Goal: Task Accomplishment & Management: Complete application form

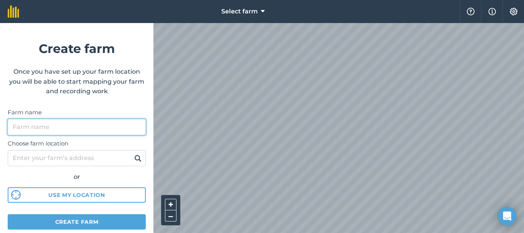
click at [109, 126] on input "Farm name" at bounding box center [77, 127] width 138 height 16
type input "Adan"
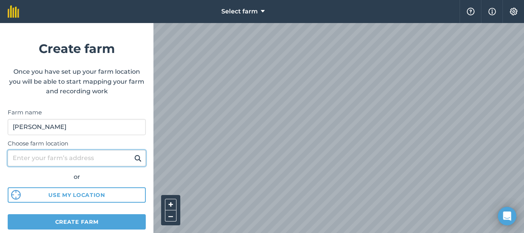
click at [110, 157] on input "Choose farm location" at bounding box center [77, 158] width 138 height 16
paste input "9°35'09.3"N 40°58'17.9"E"
type input "9°35'09.3"N 40°58'17.9"E"
click at [132, 153] on button at bounding box center [138, 158] width 12 height 10
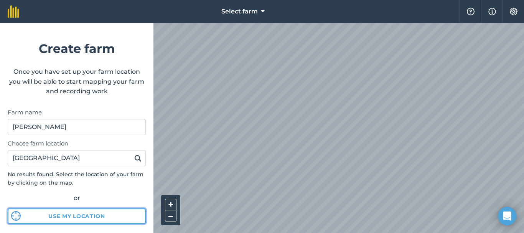
click at [101, 194] on div "Choose farm location 9°35'09.3"N 40°58'17.9"E No results found. Select the loca…" at bounding box center [77, 179] width 138 height 89
click at [90, 216] on button "Use my location" at bounding box center [77, 215] width 138 height 15
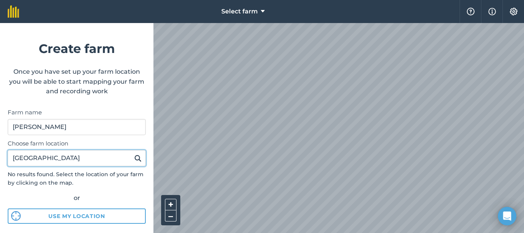
click at [110, 156] on input "9°35'09.3"N 40°58'17.9"E" at bounding box center [77, 158] width 138 height 16
click at [132, 153] on button at bounding box center [138, 158] width 12 height 10
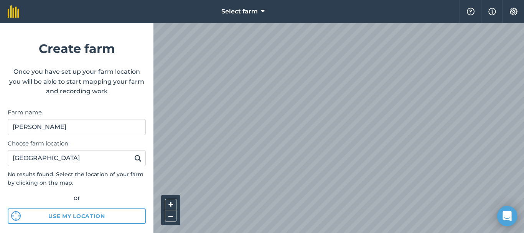
click at [502, 216] on div "Open Intercom Messenger" at bounding box center [507, 216] width 20 height 20
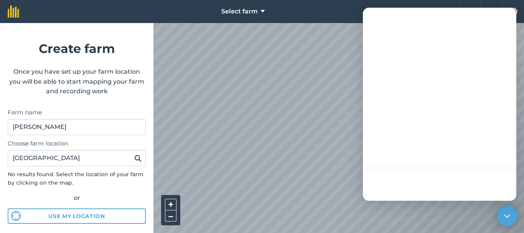
click at [509, 216] on icon "Open Intercom Messenger" at bounding box center [507, 216] width 10 height 10
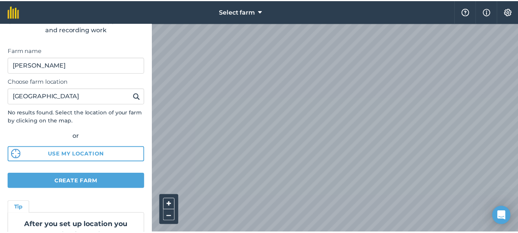
scroll to position [61, 0]
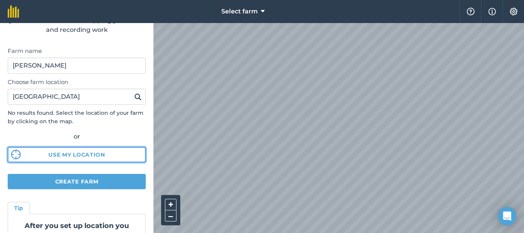
click at [97, 151] on button "Use my location" at bounding box center [77, 154] width 138 height 15
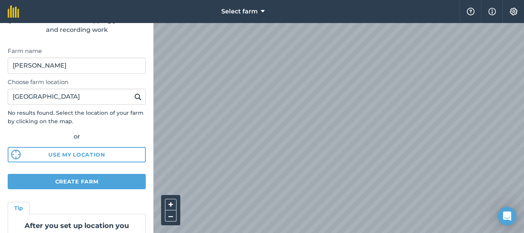
click at [134, 95] on img at bounding box center [137, 96] width 7 height 9
click at [469, 12] on img at bounding box center [470, 12] width 9 height 8
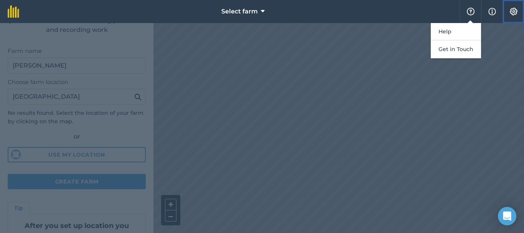
click at [511, 14] on img at bounding box center [513, 12] width 9 height 8
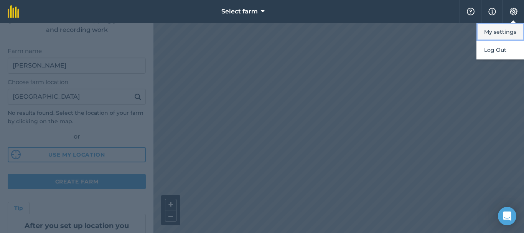
click at [490, 35] on button "My settings" at bounding box center [500, 32] width 48 height 18
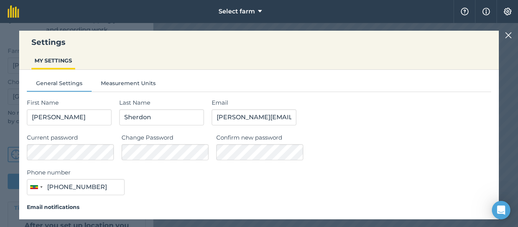
type input "091 573 7685"
click at [512, 38] on img at bounding box center [508, 35] width 7 height 9
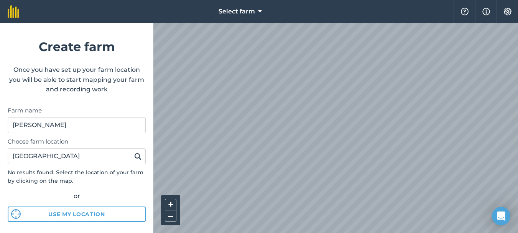
scroll to position [0, 0]
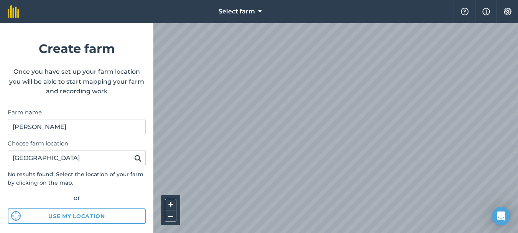
click at [134, 158] on img at bounding box center [137, 157] width 7 height 9
click at [259, 11] on icon at bounding box center [260, 11] width 4 height 9
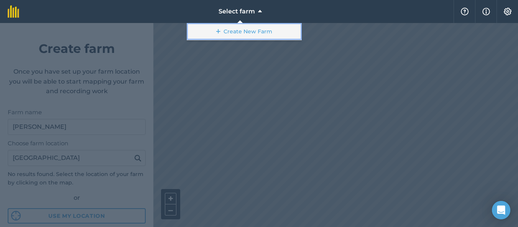
click at [250, 30] on link "Create New Farm" at bounding box center [244, 31] width 115 height 17
click at [253, 33] on link "Create New Farm" at bounding box center [244, 31] width 115 height 17
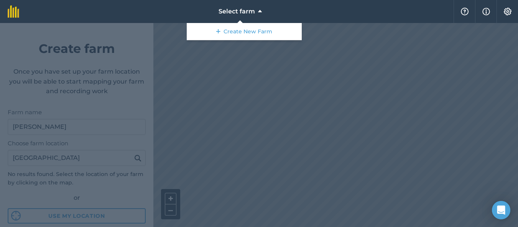
click at [125, 196] on div at bounding box center [259, 125] width 518 height 204
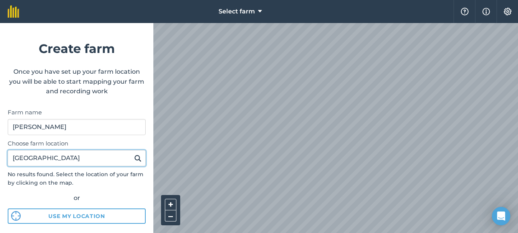
click at [116, 159] on input "9°35'09.3"N 40°58'17.9"E" at bounding box center [77, 158] width 138 height 16
type input "9"
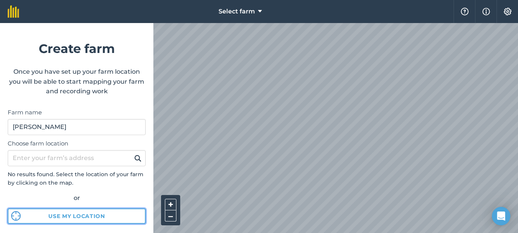
click at [118, 212] on button "Use my location" at bounding box center [77, 215] width 138 height 15
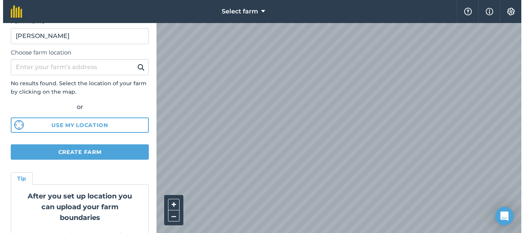
scroll to position [92, 0]
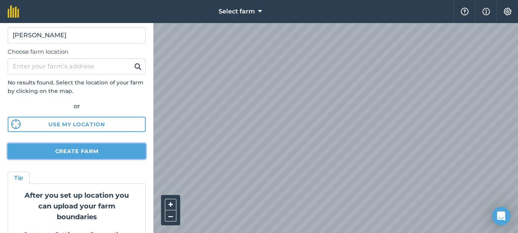
click at [104, 154] on button "Create farm" at bounding box center [77, 150] width 138 height 15
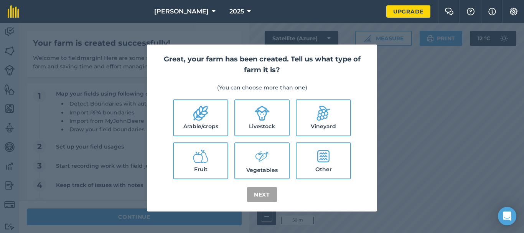
click at [198, 121] on icon at bounding box center [200, 112] width 15 height 15
checkbox input "true"
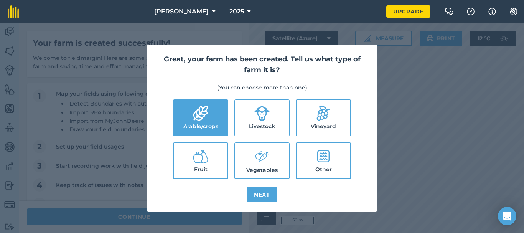
click at [268, 159] on icon at bounding box center [261, 156] width 15 height 16
checkbox input "true"
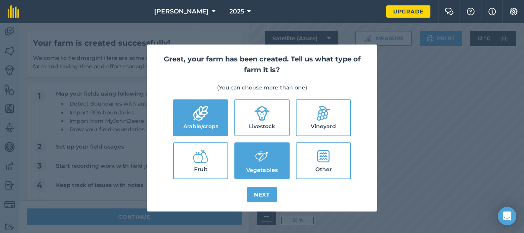
click at [200, 167] on label "Fruit" at bounding box center [201, 160] width 54 height 35
checkbox input "true"
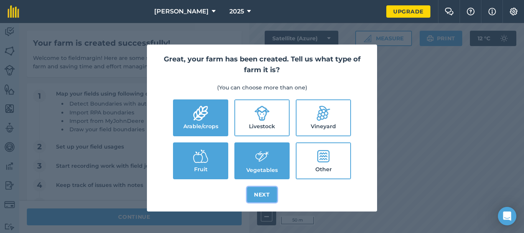
click at [262, 195] on button "Next" at bounding box center [262, 194] width 30 height 15
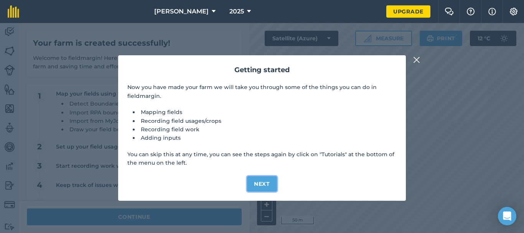
click at [262, 185] on button "Next" at bounding box center [262, 183] width 30 height 15
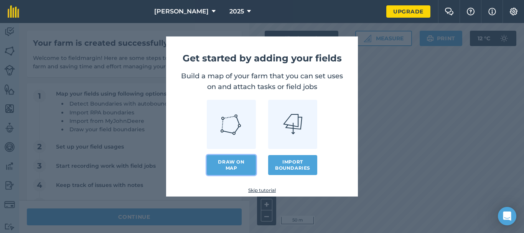
click at [241, 163] on link "Draw on map" at bounding box center [231, 165] width 49 height 20
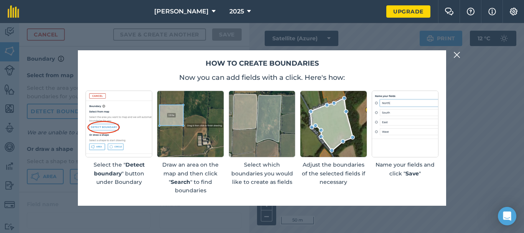
click at [330, 122] on img at bounding box center [333, 123] width 67 height 67
click at [327, 130] on img at bounding box center [333, 123] width 67 height 67
click at [456, 54] on img at bounding box center [456, 54] width 7 height 9
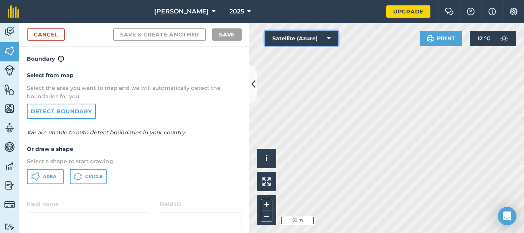
click at [330, 38] on icon at bounding box center [328, 39] width 3 height 8
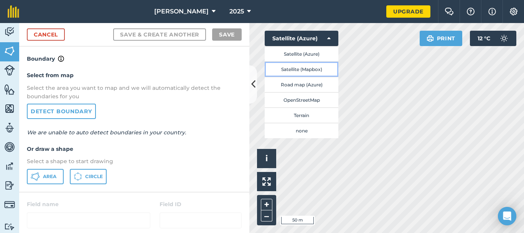
click at [295, 68] on button "Satellite (Mapbox)" at bounding box center [302, 68] width 74 height 15
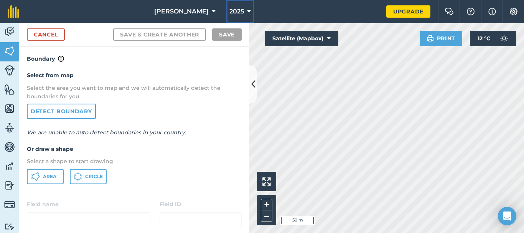
click at [247, 12] on icon at bounding box center [249, 11] width 4 height 9
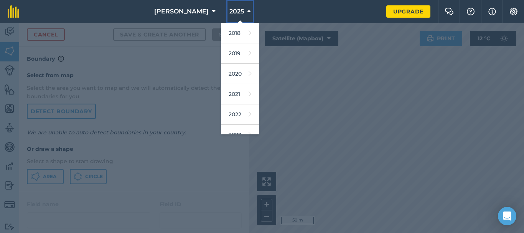
click at [247, 12] on icon at bounding box center [249, 11] width 4 height 9
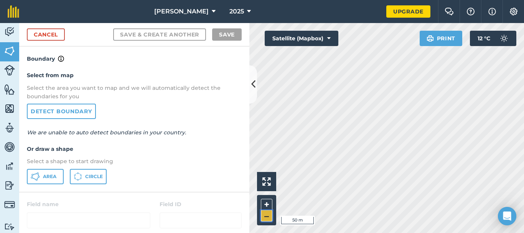
click at [270, 219] on button "–" at bounding box center [267, 215] width 12 height 11
click at [268, 180] on img at bounding box center [266, 181] width 8 height 8
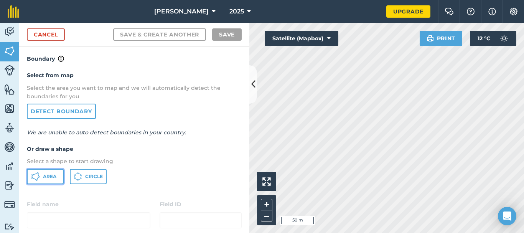
click at [52, 179] on span "Area" at bounding box center [49, 176] width 13 height 6
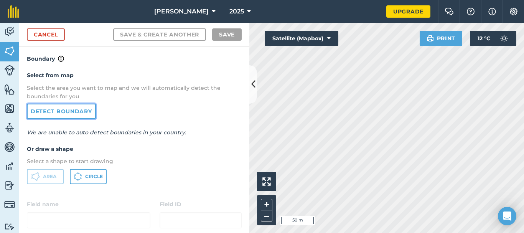
click at [51, 115] on link "Detect boundary" at bounding box center [61, 111] width 69 height 15
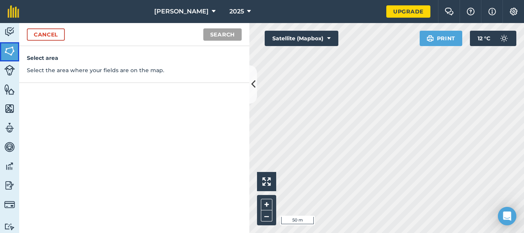
click at [9, 56] on img at bounding box center [9, 51] width 11 height 12
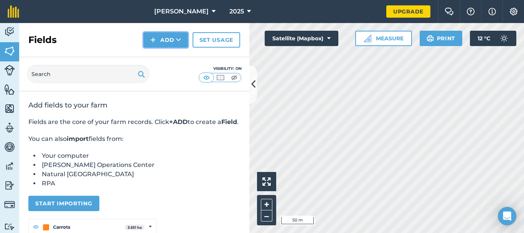
click at [179, 41] on icon at bounding box center [178, 40] width 5 height 8
click at [217, 39] on link "Set usage" at bounding box center [216, 39] width 48 height 15
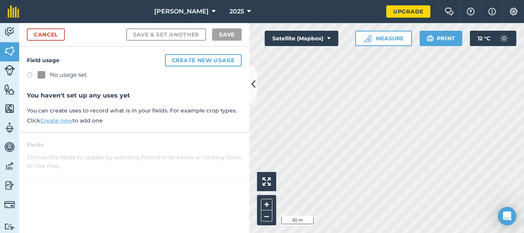
click at [59, 120] on link "Create new" at bounding box center [56, 120] width 32 height 7
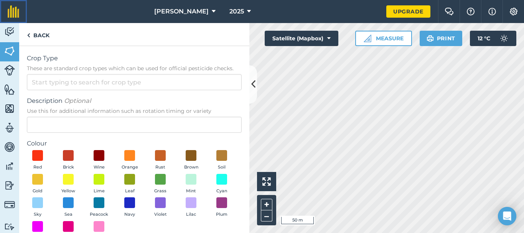
click at [11, 11] on img at bounding box center [14, 11] width 12 height 12
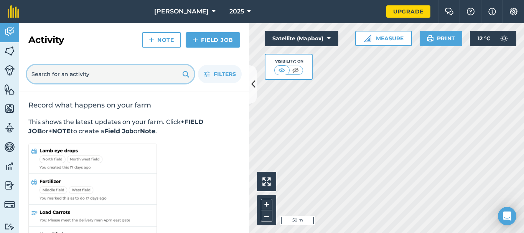
click at [102, 74] on input "text" at bounding box center [110, 74] width 167 height 18
paste input "9°35'09.3"N 40°58'17.9"E"
type input "9°35'09.3"N 40°58'17.9"E"
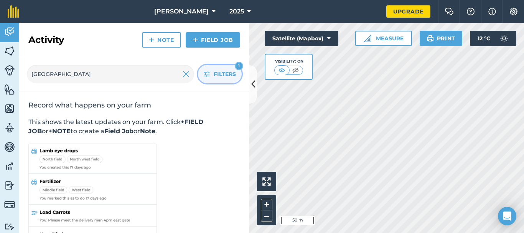
click at [231, 74] on span "Filters" at bounding box center [225, 74] width 22 height 8
click at [253, 84] on icon at bounding box center [253, 83] width 4 height 13
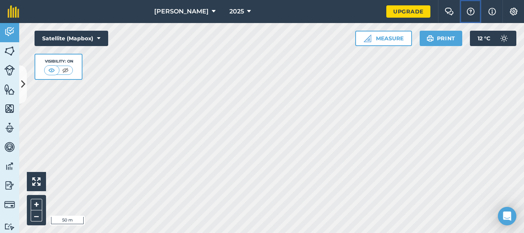
click at [472, 10] on img at bounding box center [470, 12] width 9 height 8
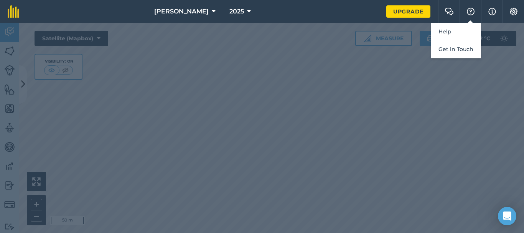
click at [282, 13] on nav "Adan 2025" at bounding box center [206, 11] width 359 height 23
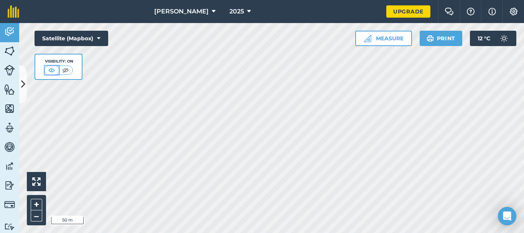
click at [48, 69] on img at bounding box center [52, 70] width 10 height 8
click at [53, 70] on img at bounding box center [52, 70] width 10 height 8
click at [52, 69] on img at bounding box center [52, 70] width 10 height 8
click at [97, 39] on icon at bounding box center [98, 39] width 3 height 8
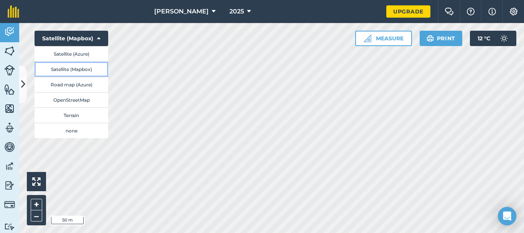
click at [86, 69] on button "Satellite (Mapbox)" at bounding box center [72, 68] width 74 height 15
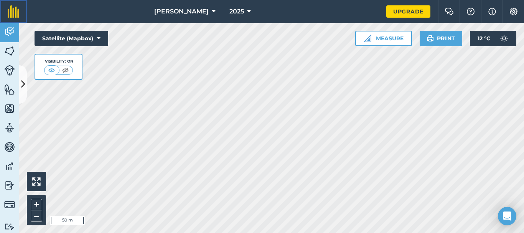
click at [10, 14] on img at bounding box center [14, 11] width 12 height 12
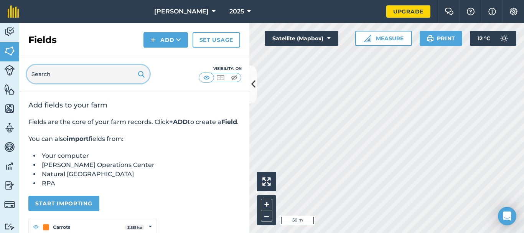
click at [62, 69] on input "text" at bounding box center [88, 74] width 123 height 18
paste input "9°35'09.3"N 40°58'17.9"E"
type input "9°35'09.3"N 40°58'17.9"E"
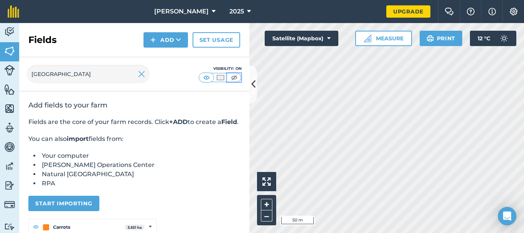
click at [235, 76] on img at bounding box center [234, 78] width 10 height 8
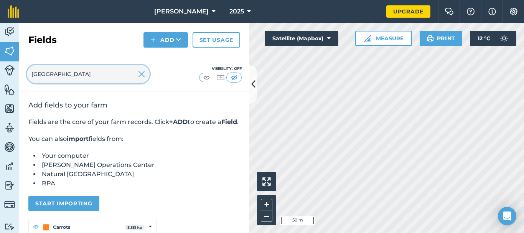
click at [122, 75] on input "9°35'09.3"N 40°58'17.9"E" at bounding box center [88, 74] width 123 height 18
click at [207, 76] on img at bounding box center [207, 78] width 10 height 8
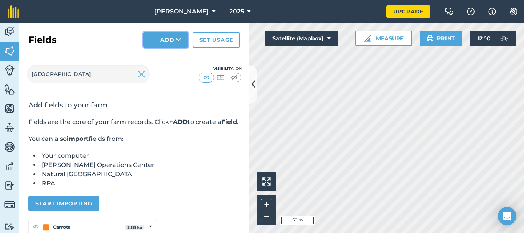
click at [179, 41] on icon at bounding box center [178, 40] width 5 height 8
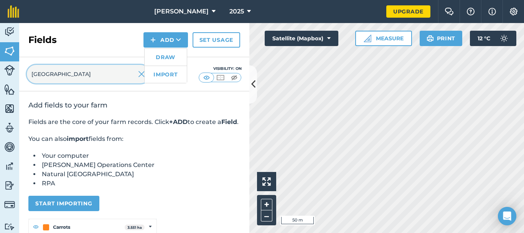
click at [104, 77] on input "9°35'09.3"N 40°58'17.9"E" at bounding box center [88, 74] width 123 height 18
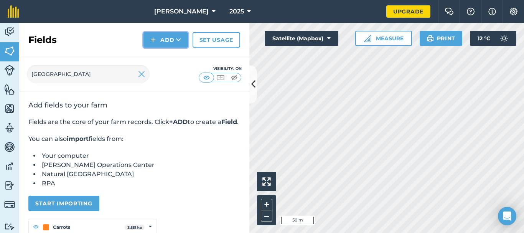
click at [178, 42] on icon at bounding box center [178, 40] width 5 height 8
click at [92, 52] on div "Fields Add Draw Import Set usage" at bounding box center [134, 40] width 230 height 34
click at [18, 13] on img at bounding box center [14, 11] width 12 height 12
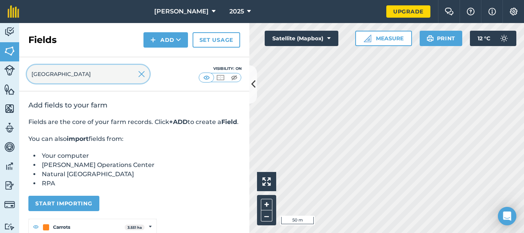
click at [117, 76] on input "9°35'09.3"N 40°58'17.9"E" at bounding box center [88, 74] width 123 height 18
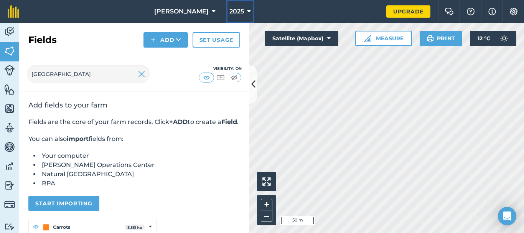
click at [247, 13] on icon at bounding box center [249, 11] width 4 height 9
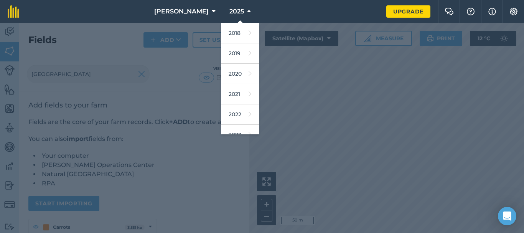
click at [299, 10] on nav "Adan 2025 2018 2019 2020 2021 2022 2023 2024 2025 2026 2027" at bounding box center [206, 11] width 359 height 23
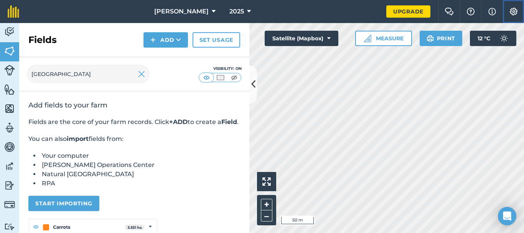
click at [512, 10] on img at bounding box center [513, 12] width 9 height 8
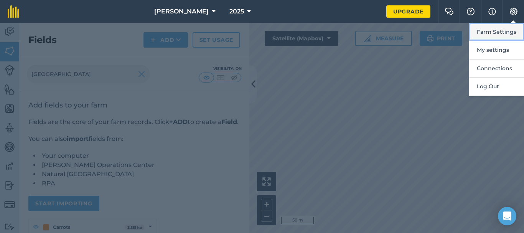
click at [498, 33] on button "Farm Settings" at bounding box center [496, 32] width 55 height 18
